Goal: Navigation & Orientation: Understand site structure

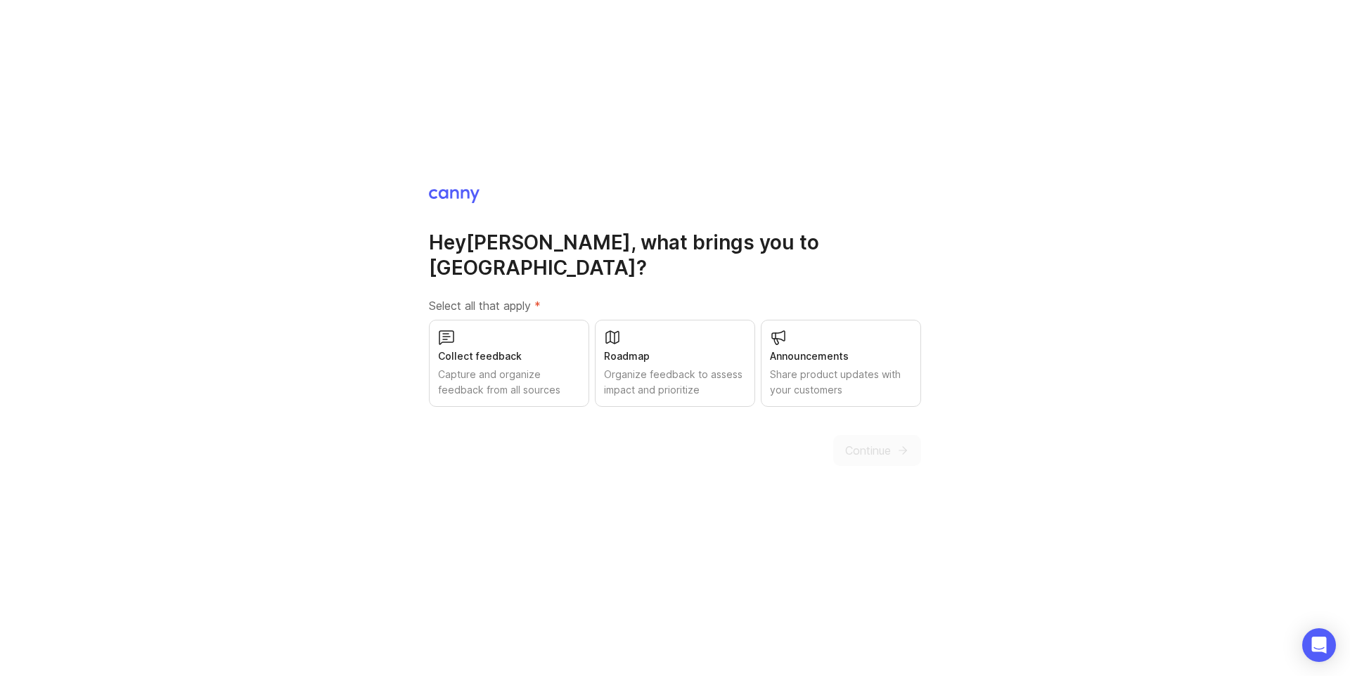
click at [642, 349] on div "Roadmap" at bounding box center [675, 356] width 142 height 15
click at [906, 444] on icon "submit" at bounding box center [903, 450] width 13 height 13
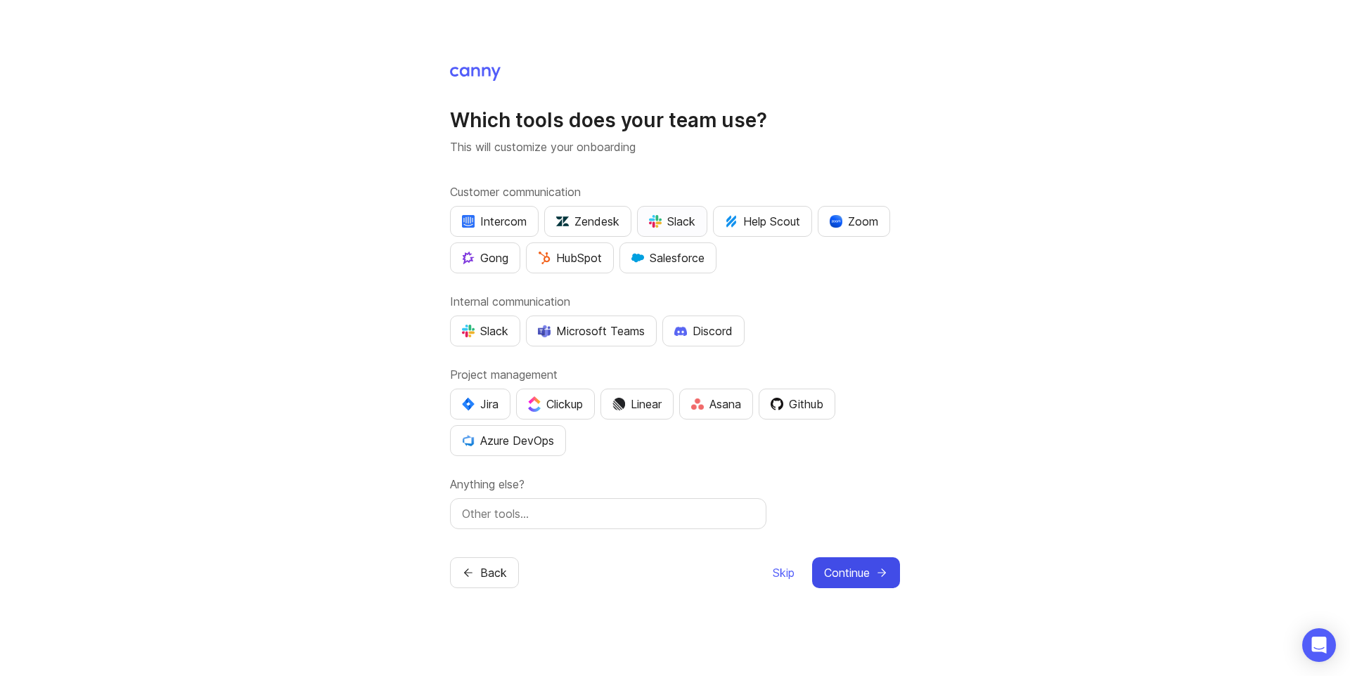
click at [662, 221] on img "button" at bounding box center [655, 221] width 13 height 13
click at [601, 224] on div "Zendesk" at bounding box center [587, 221] width 63 height 17
click at [707, 263] on button "Salesforce" at bounding box center [667, 258] width 97 height 31
click at [473, 326] on img "button" at bounding box center [468, 331] width 13 height 13
click at [654, 409] on div "Linear" at bounding box center [636, 404] width 49 height 17
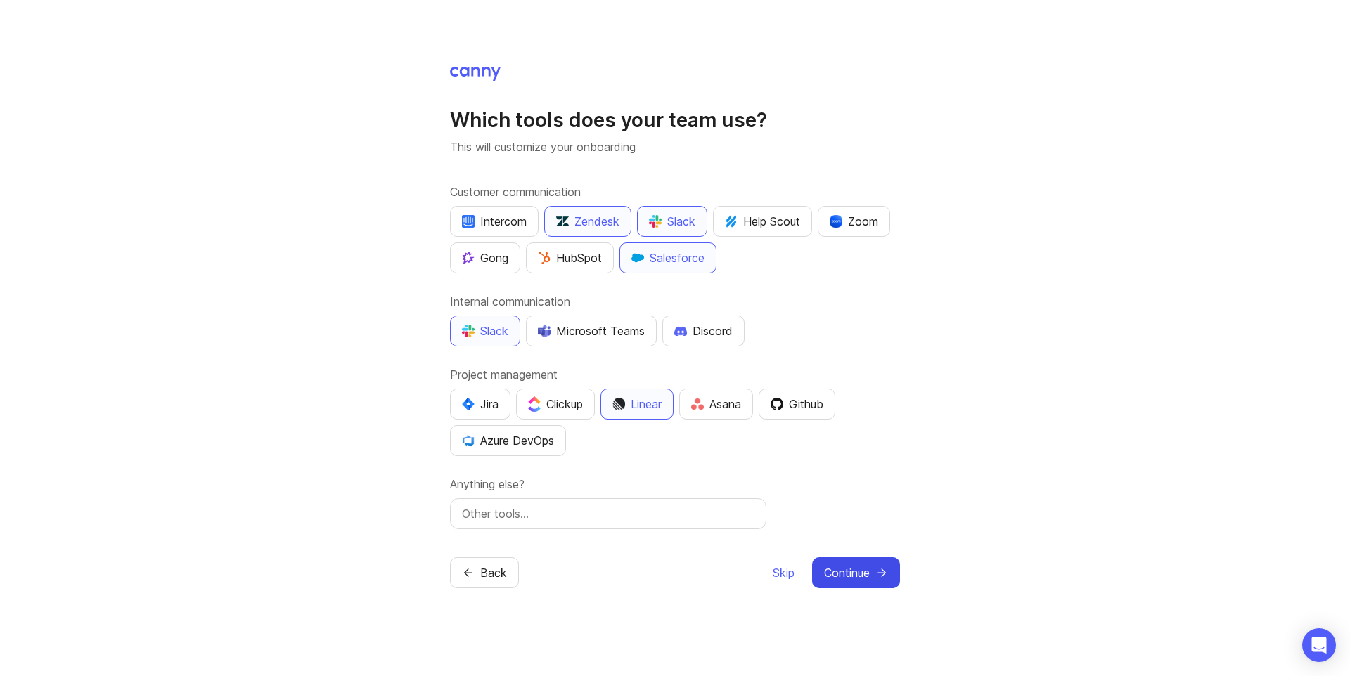
click at [846, 567] on span "Continue" at bounding box center [847, 573] width 46 height 17
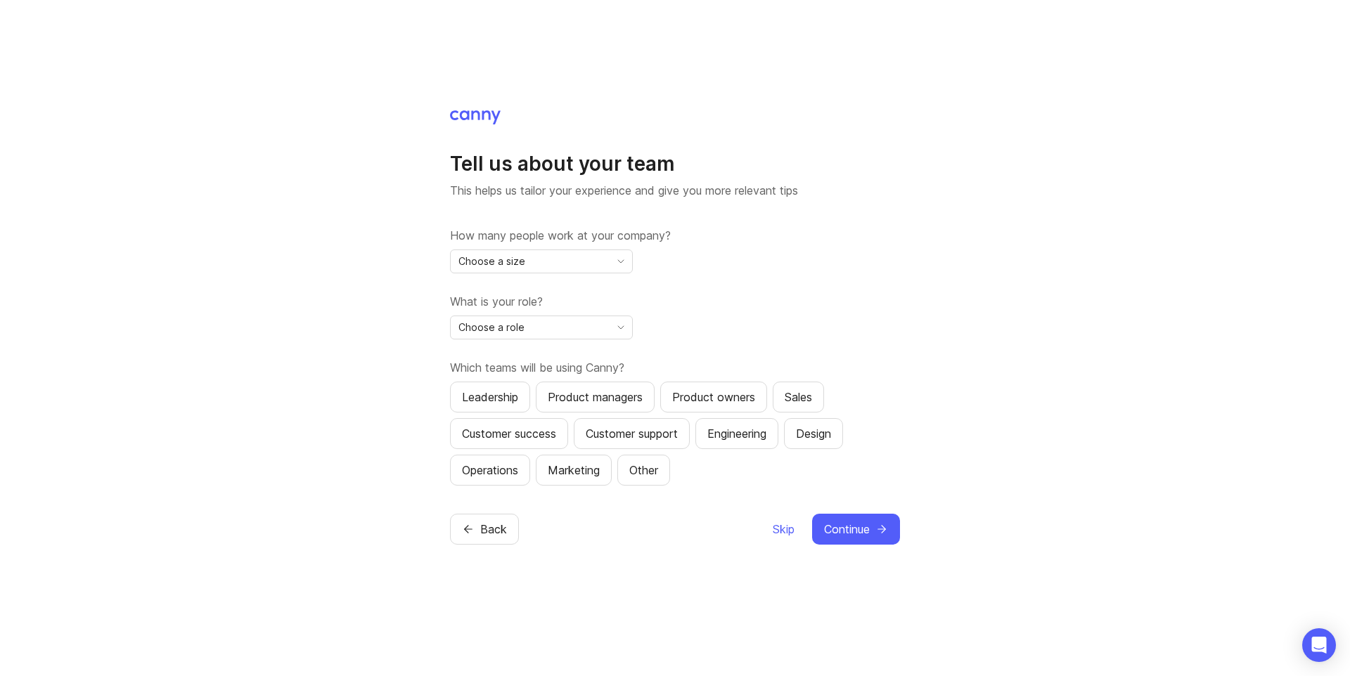
click at [598, 262] on div "Choose a size" at bounding box center [530, 261] width 159 height 23
click at [695, 262] on div "How many people work at your company? Choose a size" at bounding box center [675, 250] width 450 height 46
click at [783, 527] on span "Skip" at bounding box center [784, 529] width 22 height 17
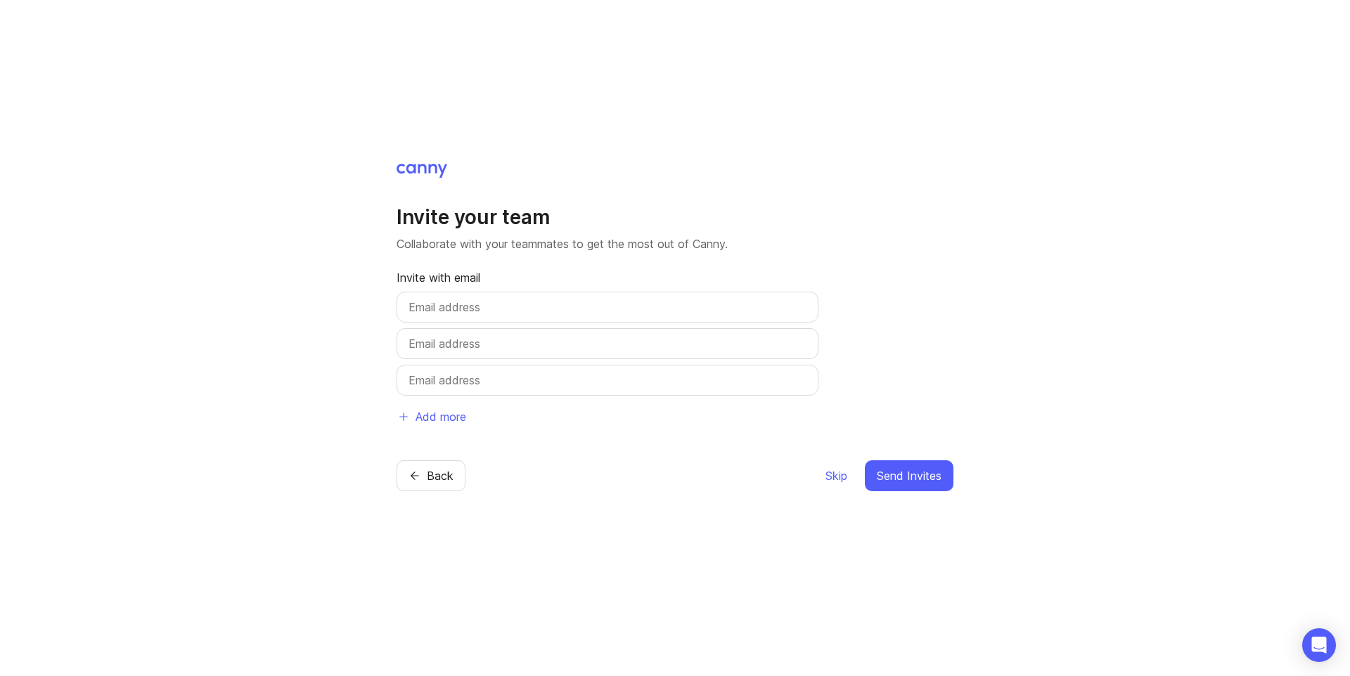
click at [469, 312] on input "text" at bounding box center [608, 307] width 398 height 17
click at [840, 476] on span "Skip" at bounding box center [837, 476] width 22 height 17
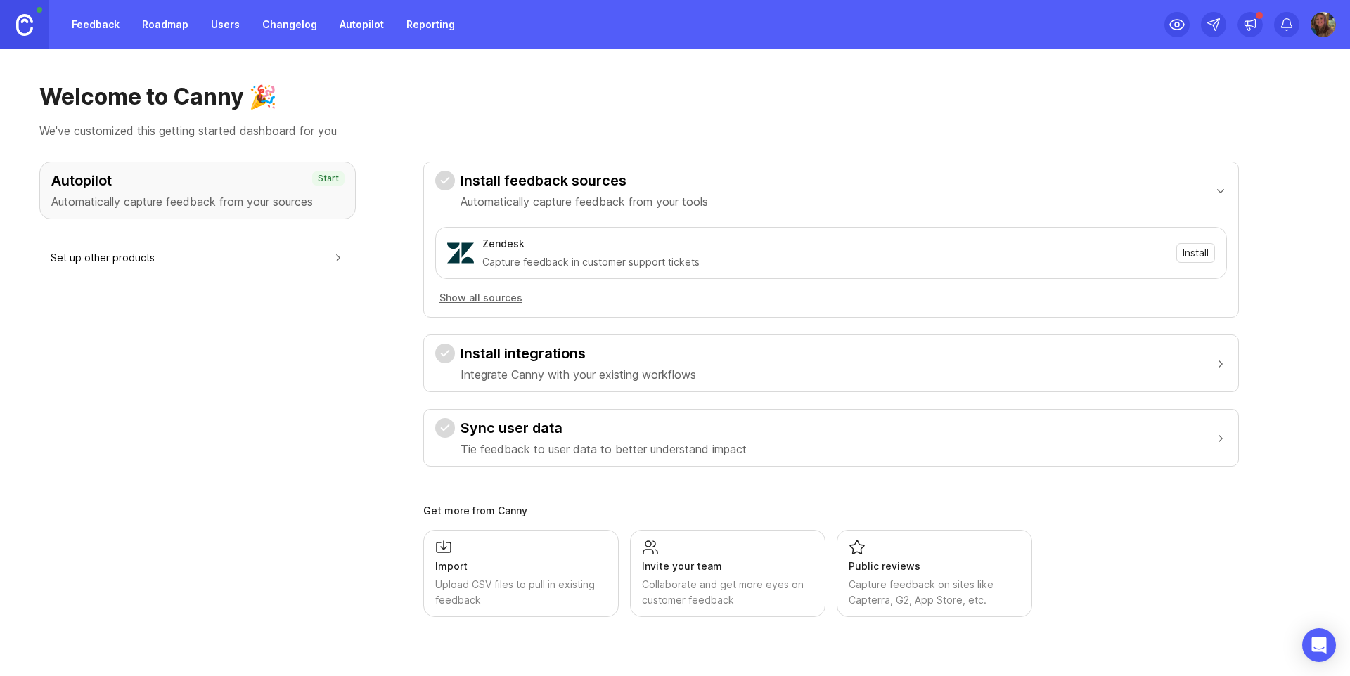
click at [220, 185] on h3 "Autopilot" at bounding box center [197, 181] width 293 height 20
click at [498, 300] on button "Show all sources" at bounding box center [480, 297] width 91 height 15
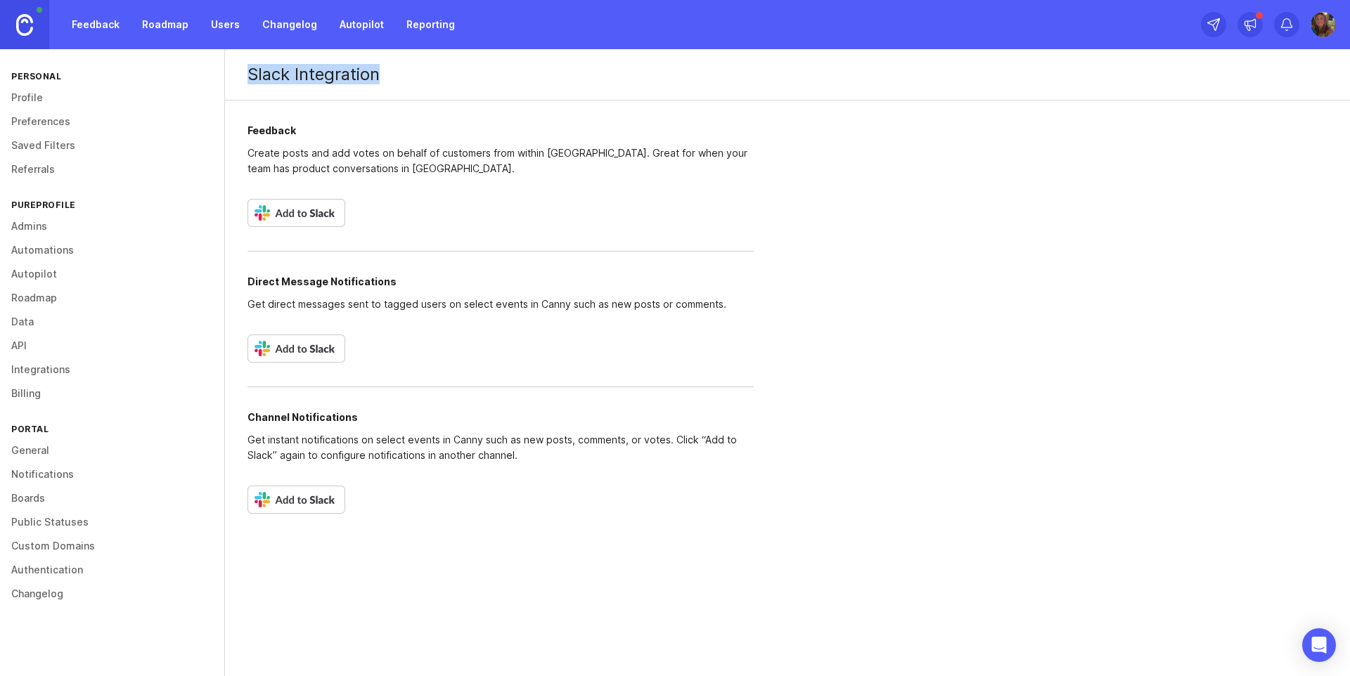
drag, startPoint x: 250, startPoint y: 77, endPoint x: 468, endPoint y: 77, distance: 218.0
click at [468, 77] on h1 "Slack Integration" at bounding box center [787, 74] width 1125 height 51
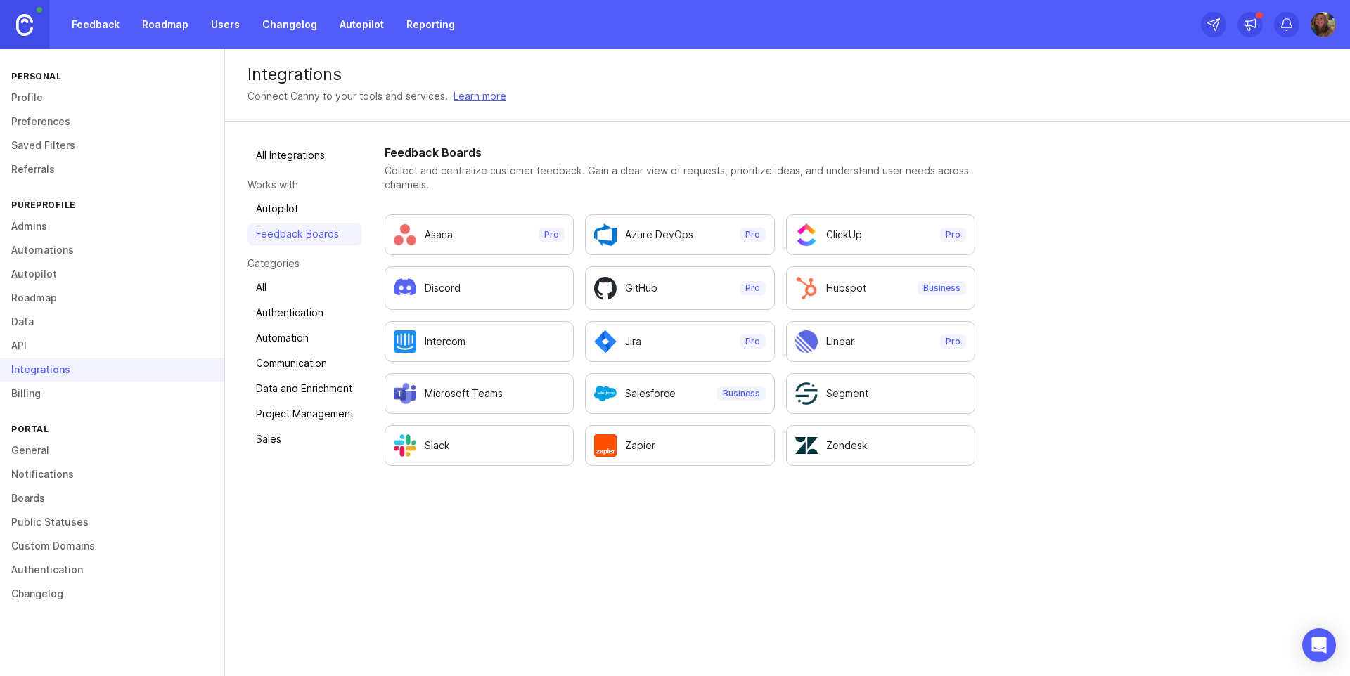
click at [292, 212] on link "Autopilot" at bounding box center [305, 209] width 115 height 23
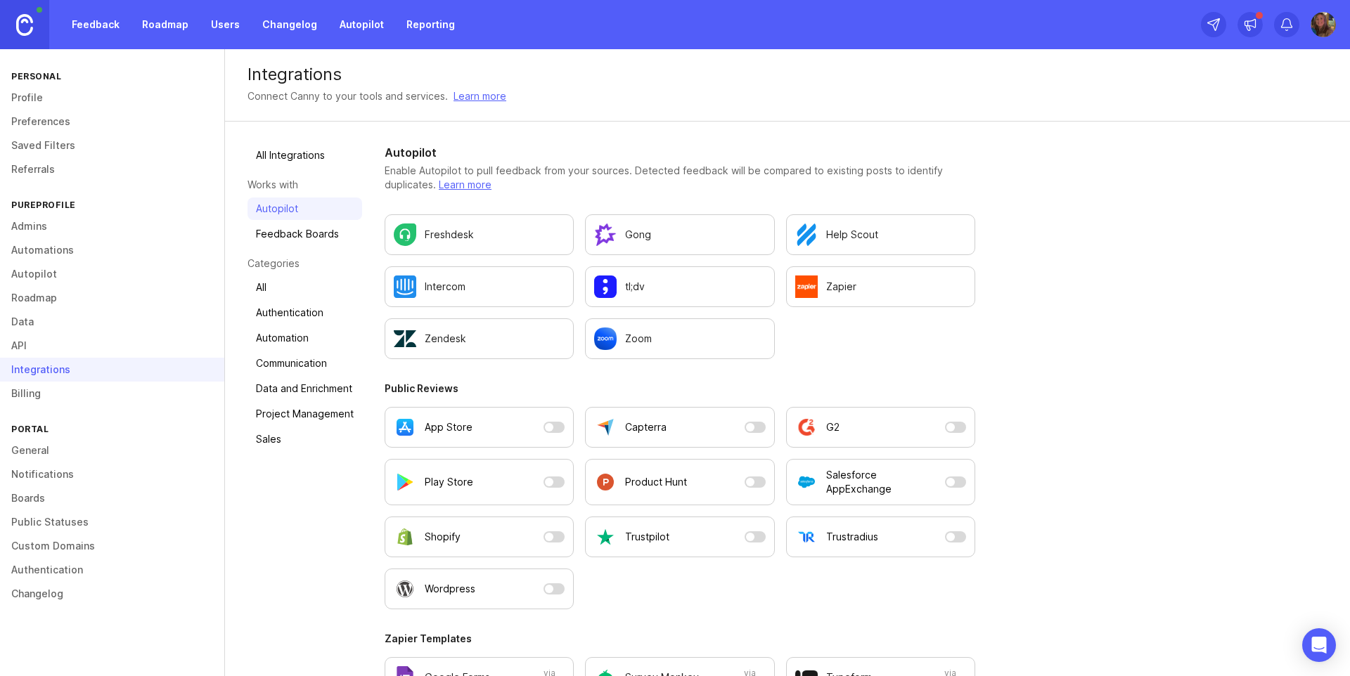
click at [27, 299] on link "Roadmap" at bounding box center [112, 298] width 224 height 24
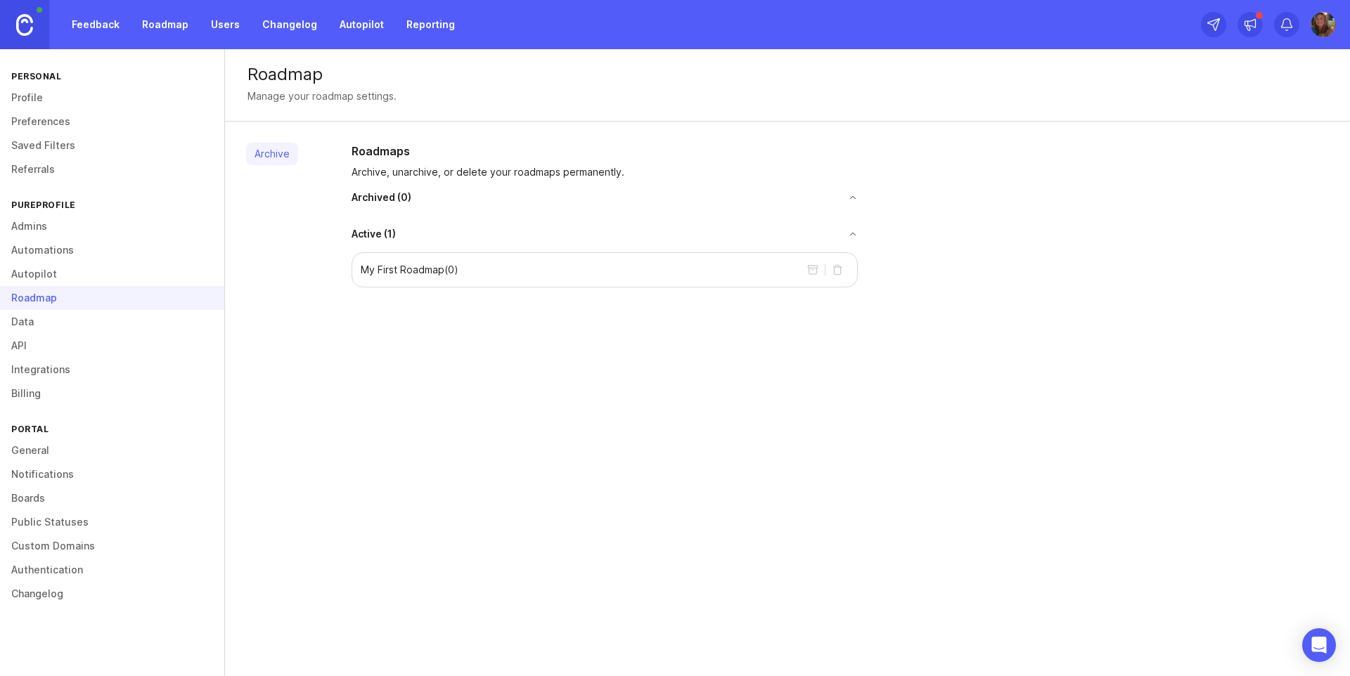
click at [435, 272] on p "My First Roadmap ( 0 )" at bounding box center [410, 270] width 98 height 14
click at [385, 271] on p "My First Roadmap ( 0 )" at bounding box center [410, 270] width 98 height 14
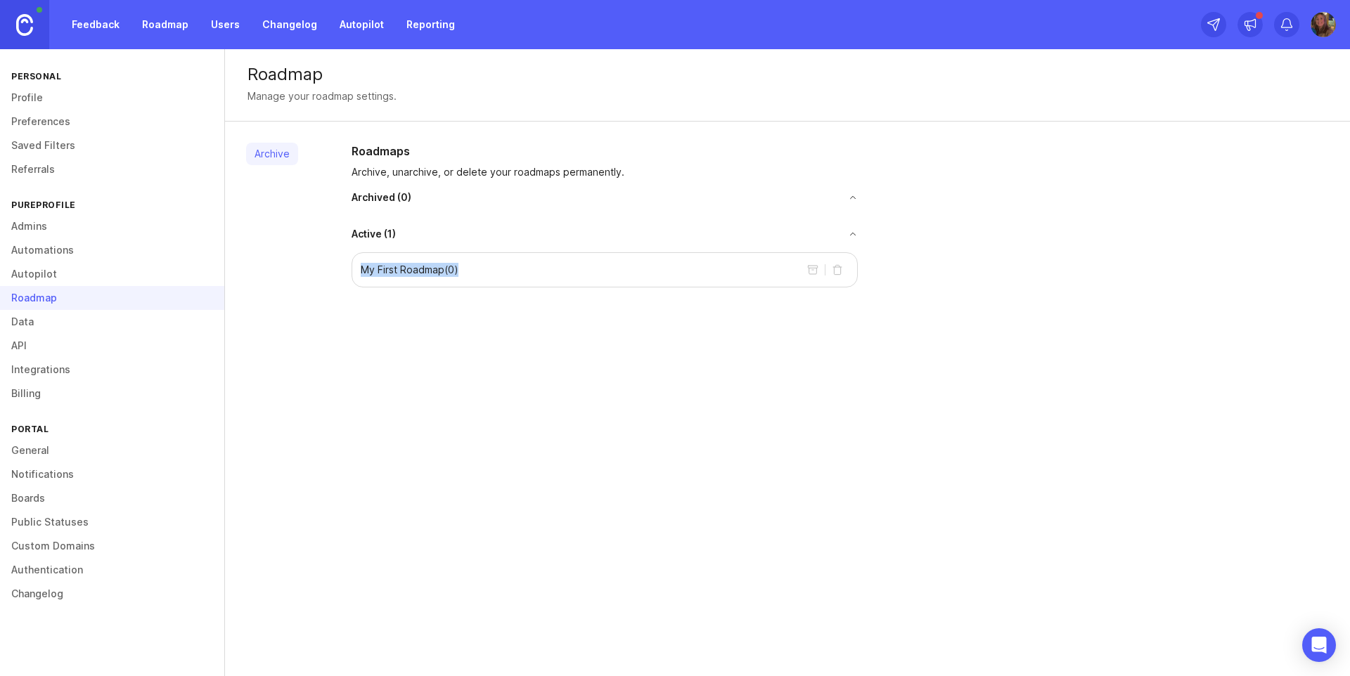
click at [218, 23] on link "Users" at bounding box center [226, 24] width 46 height 25
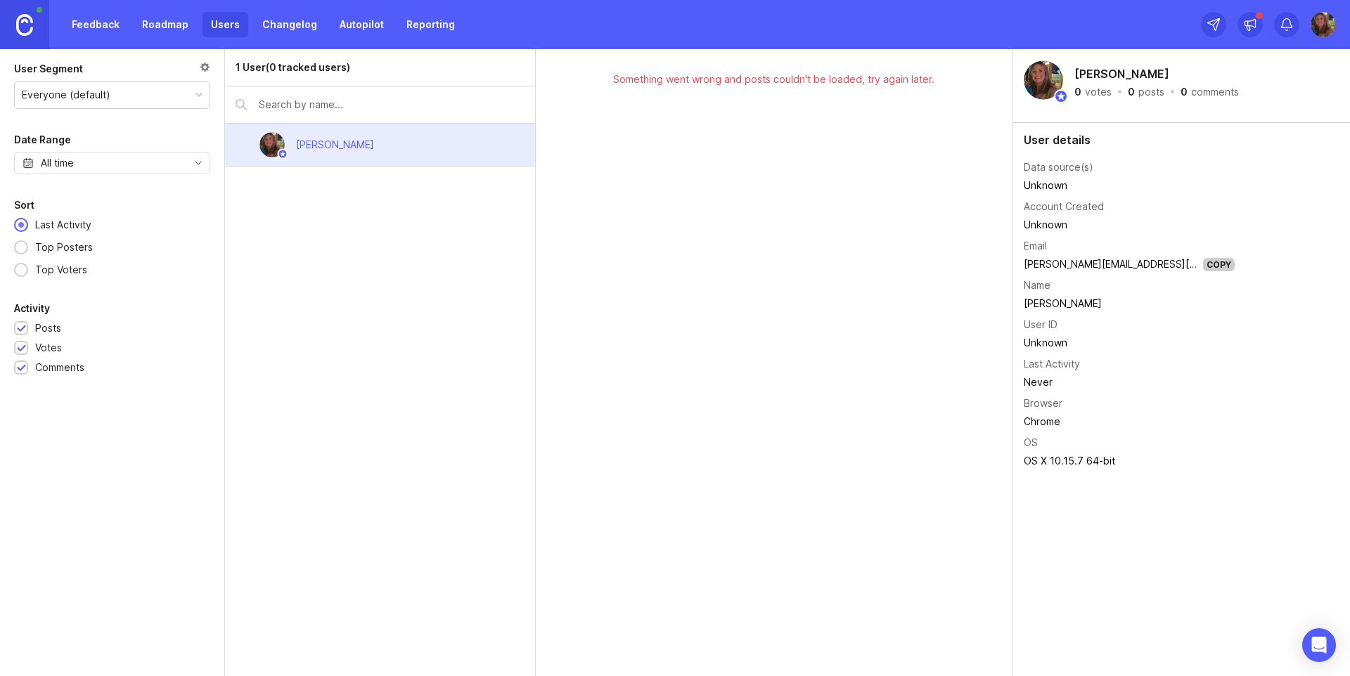
click at [278, 66] on div "1 User (0 tracked users)" at bounding box center [293, 67] width 115 height 15
click at [293, 98] on input "text" at bounding box center [392, 104] width 266 height 15
click at [99, 27] on link "Feedback" at bounding box center [95, 24] width 65 height 25
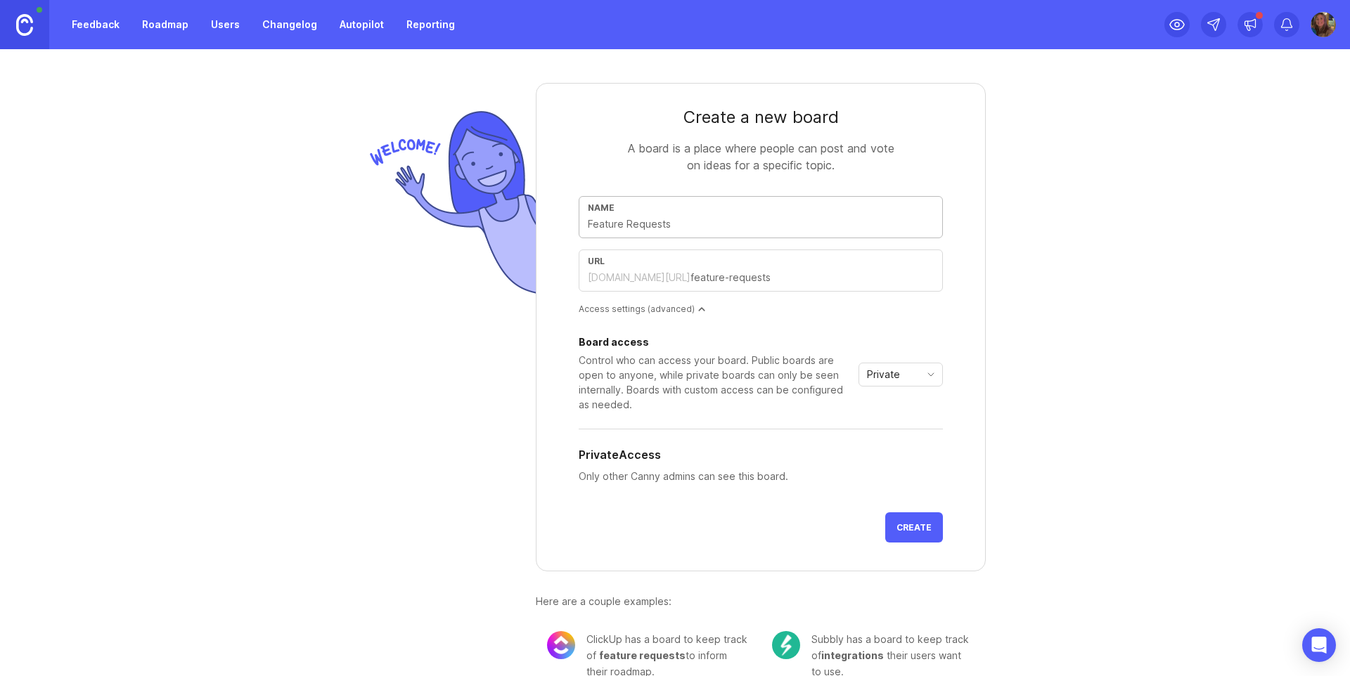
click at [350, 281] on div "Create a new board A board is a place where people can post and vote on ideas f…" at bounding box center [675, 375] width 675 height 653
drag, startPoint x: 778, startPoint y: 281, endPoint x: 563, endPoint y: 269, distance: 216.2
click at [563, 269] on form "Create a new board A board is a place where people can post and vote on ideas f…" at bounding box center [761, 327] width 450 height 489
click at [780, 280] on input "text" at bounding box center [811, 277] width 243 height 15
click at [153, 28] on link "Roadmap" at bounding box center [165, 24] width 63 height 25
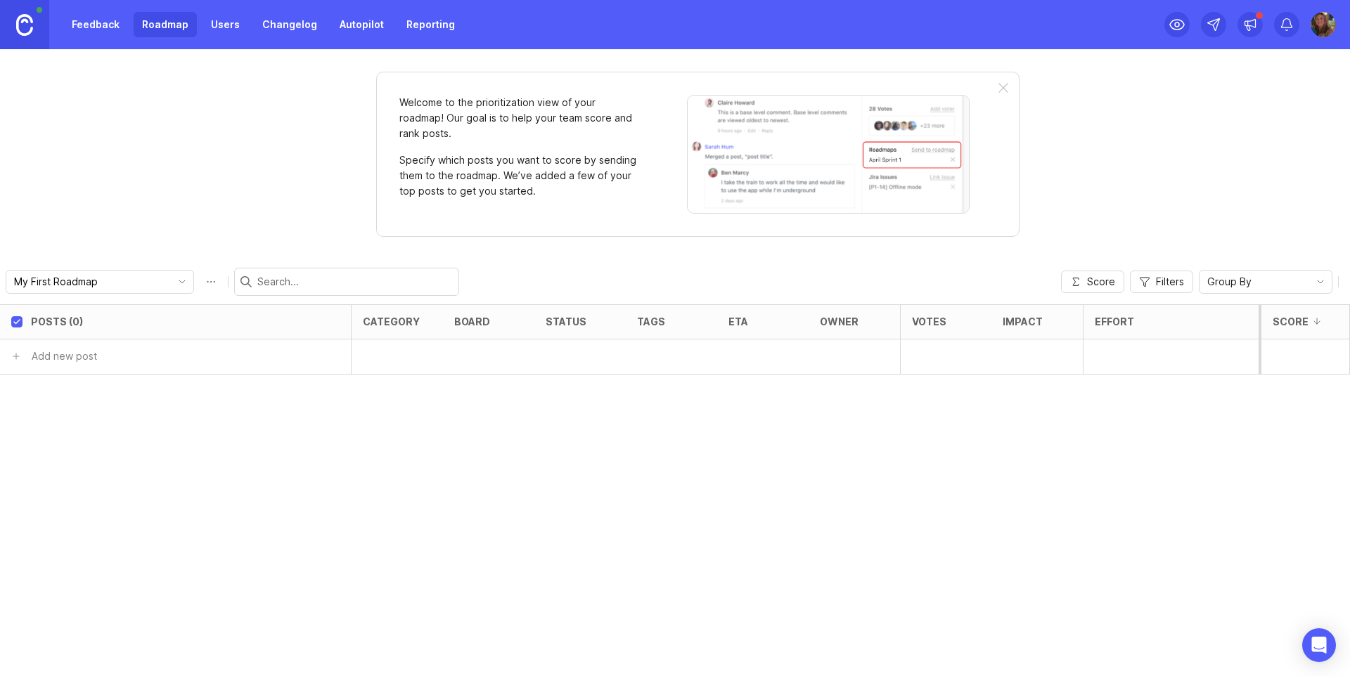
click at [1317, 29] on img at bounding box center [1323, 24] width 25 height 25
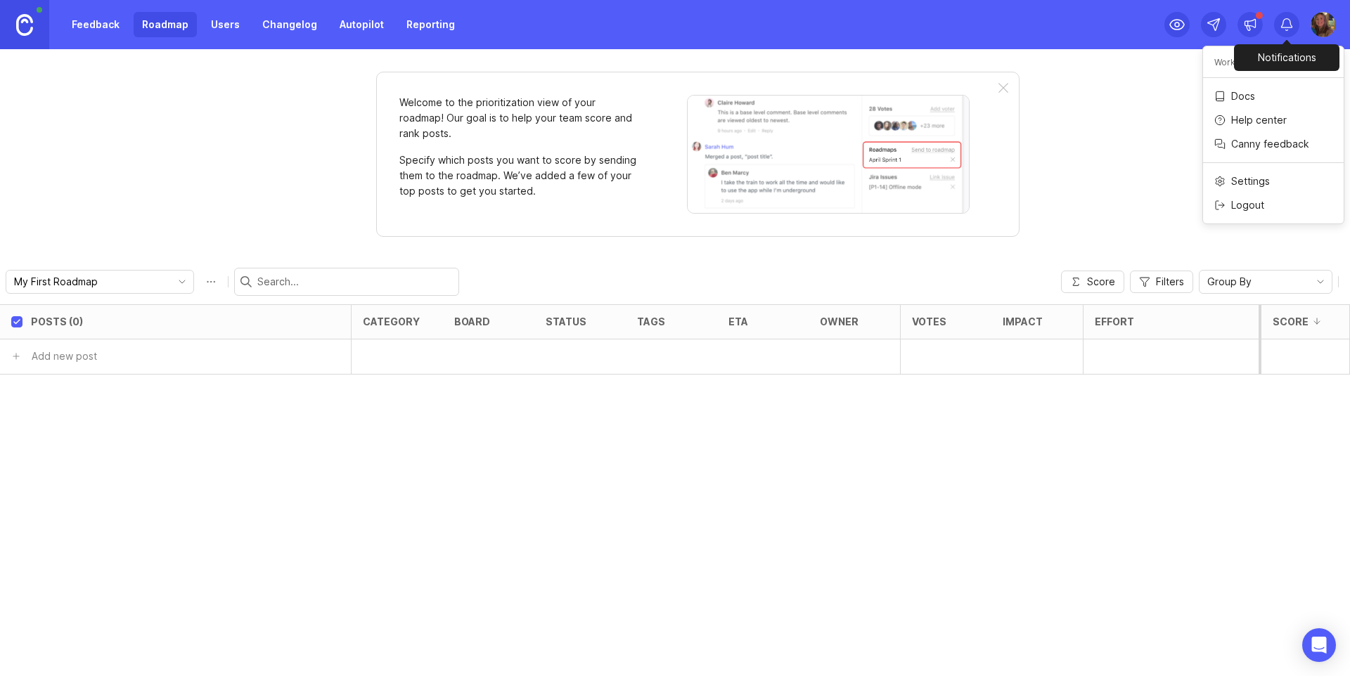
click at [1286, 27] on icon at bounding box center [1287, 23] width 11 height 9
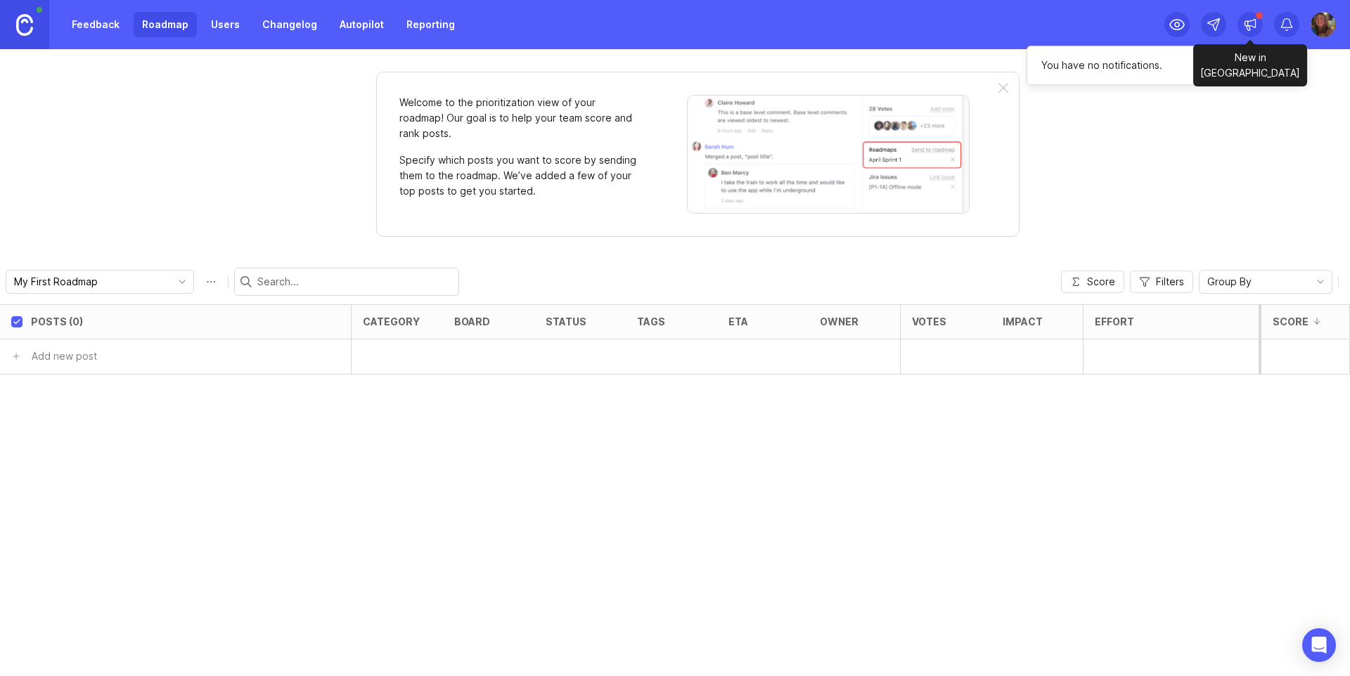
click at [1250, 29] on icon at bounding box center [1250, 25] width 14 height 14
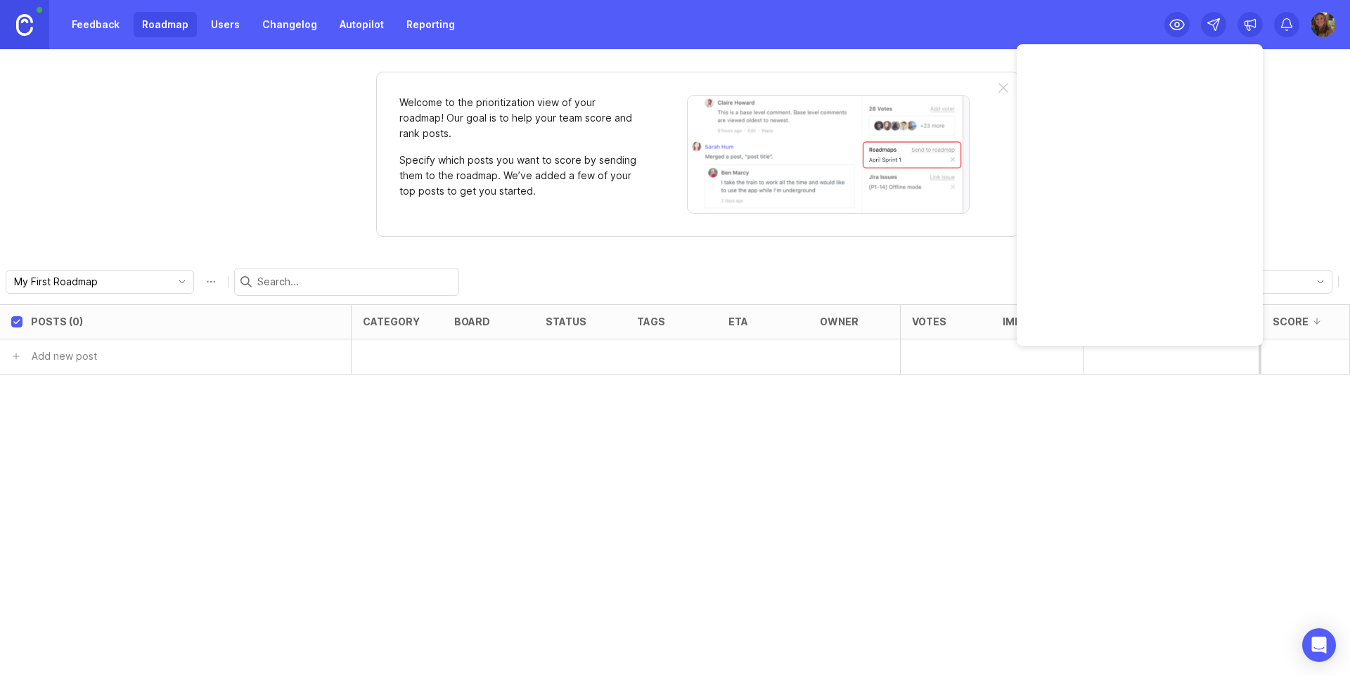
click at [23, 30] on img at bounding box center [24, 25] width 17 height 22
